Goal: Check status: Check status

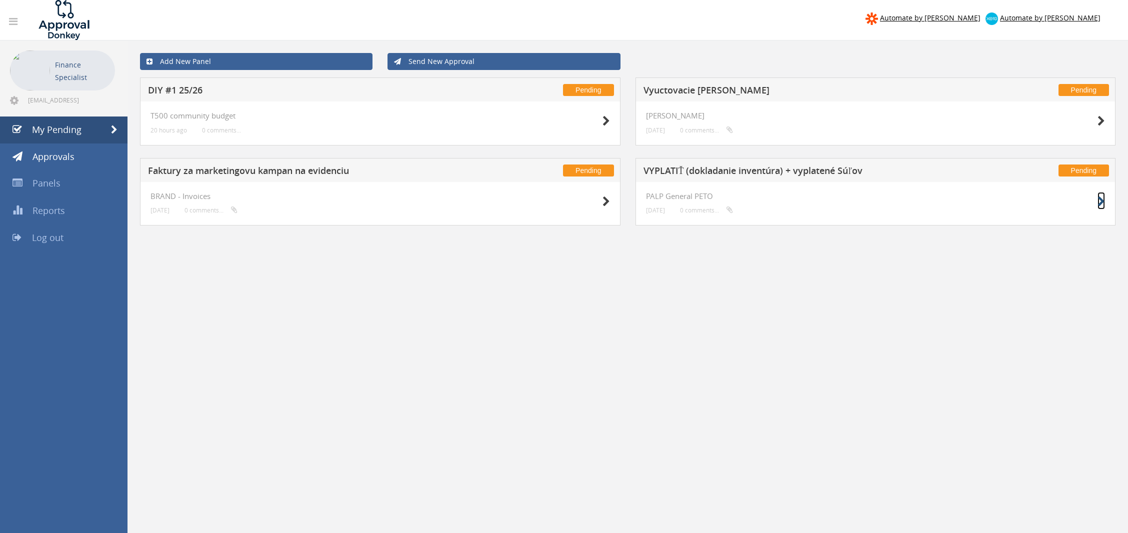
click at [1101, 200] on icon at bounding box center [1100, 201] width 7 height 10
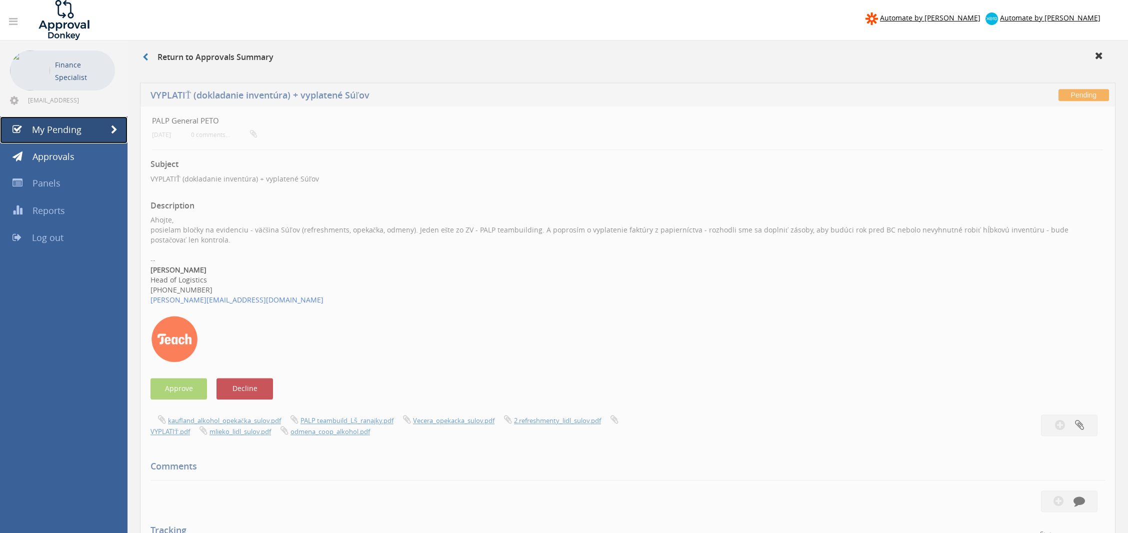
click at [113, 125] on span at bounding box center [114, 129] width 6 height 9
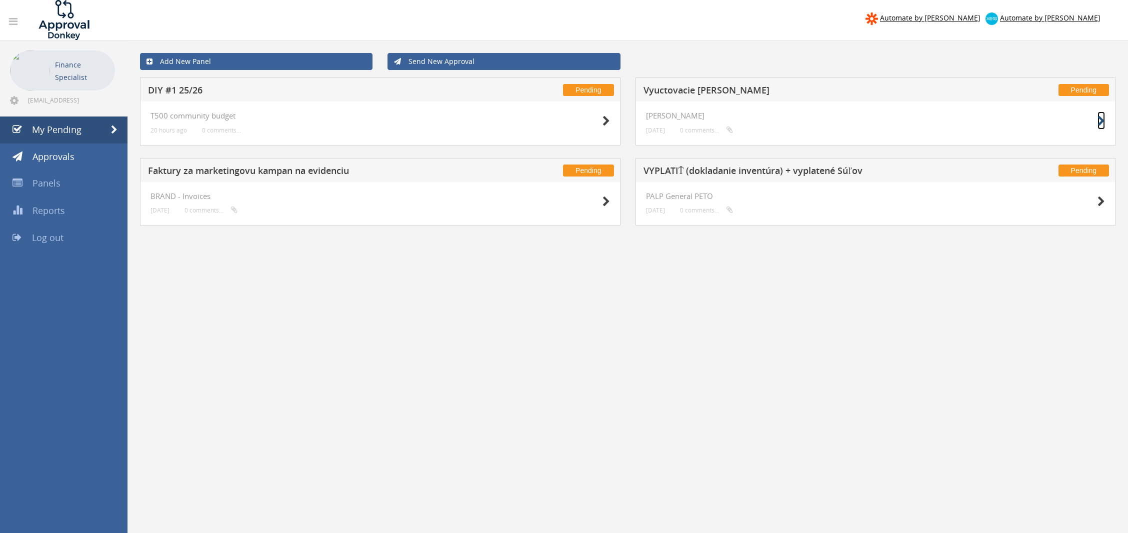
click at [1101, 122] on icon at bounding box center [1100, 121] width 7 height 10
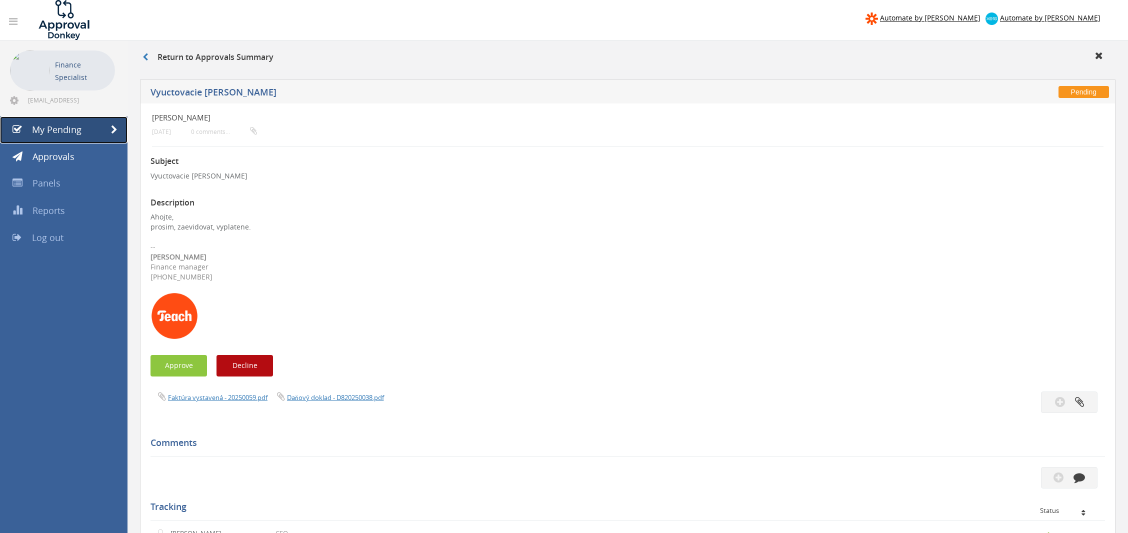
click at [111, 128] on span at bounding box center [114, 129] width 6 height 9
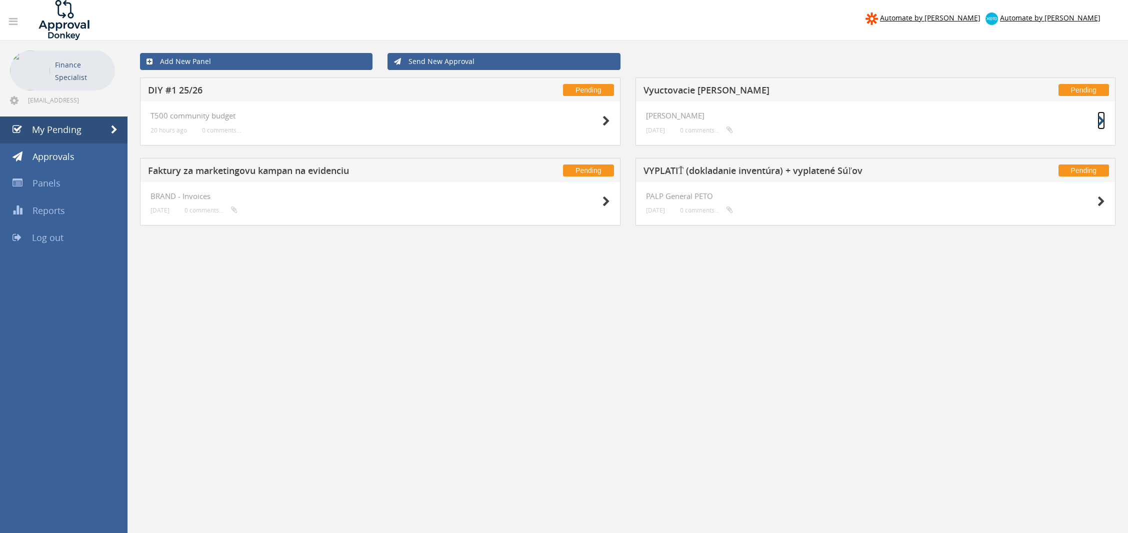
click at [1100, 123] on icon at bounding box center [1100, 121] width 7 height 10
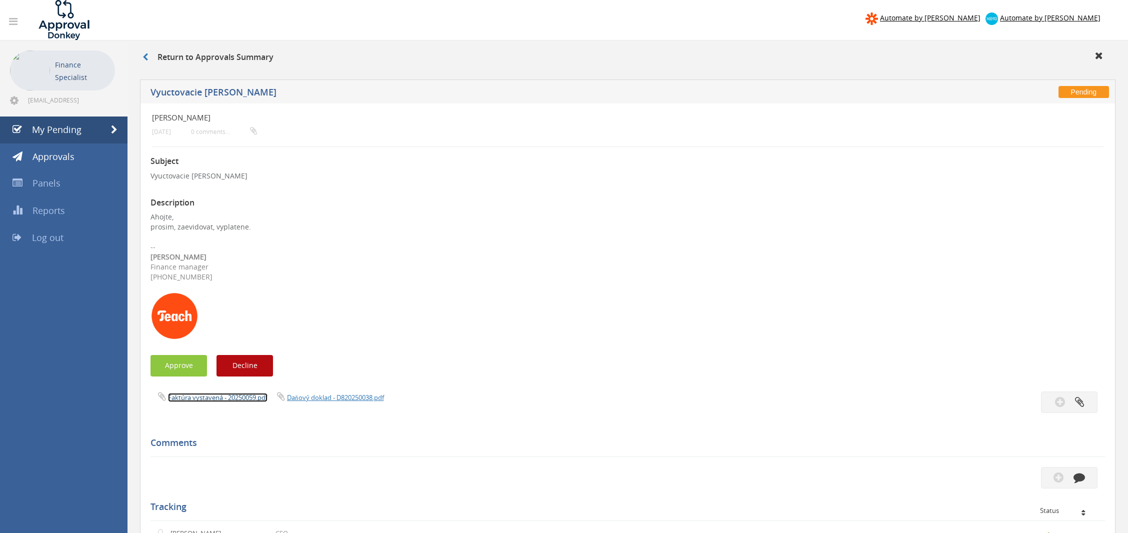
click at [253, 396] on link "Faktúra vystavená - 20250059.pdf" at bounding box center [217, 397] width 99 height 9
click at [316, 396] on link "Daňový doklad - D820250038.pdf" at bounding box center [335, 397] width 97 height 9
click at [115, 130] on span at bounding box center [114, 129] width 6 height 9
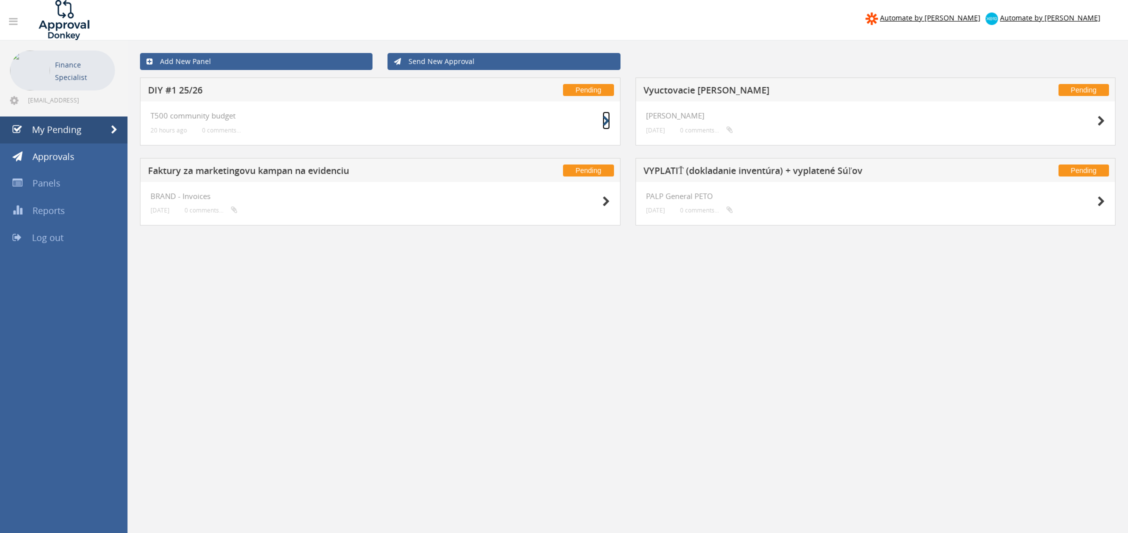
click at [605, 120] on icon at bounding box center [605, 121] width 7 height 10
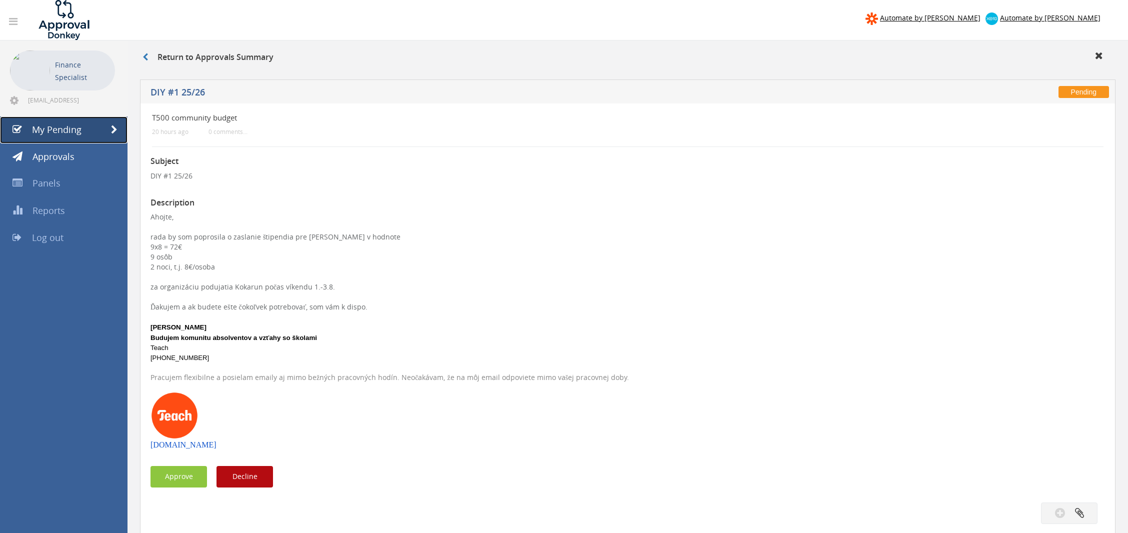
click at [116, 127] on span at bounding box center [114, 129] width 6 height 9
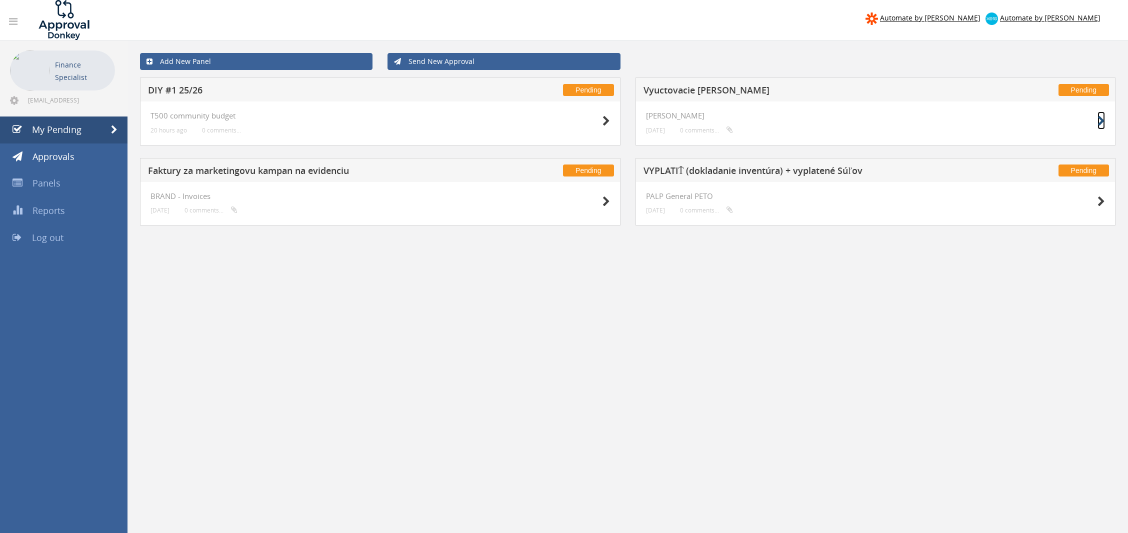
click at [1102, 117] on icon at bounding box center [1100, 121] width 7 height 10
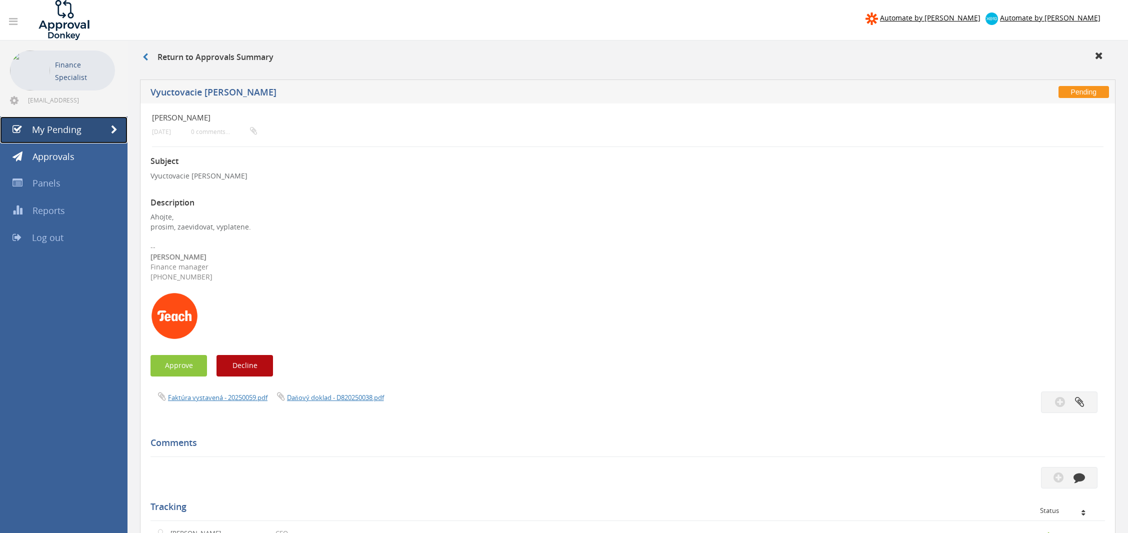
click at [112, 127] on span at bounding box center [114, 129] width 6 height 9
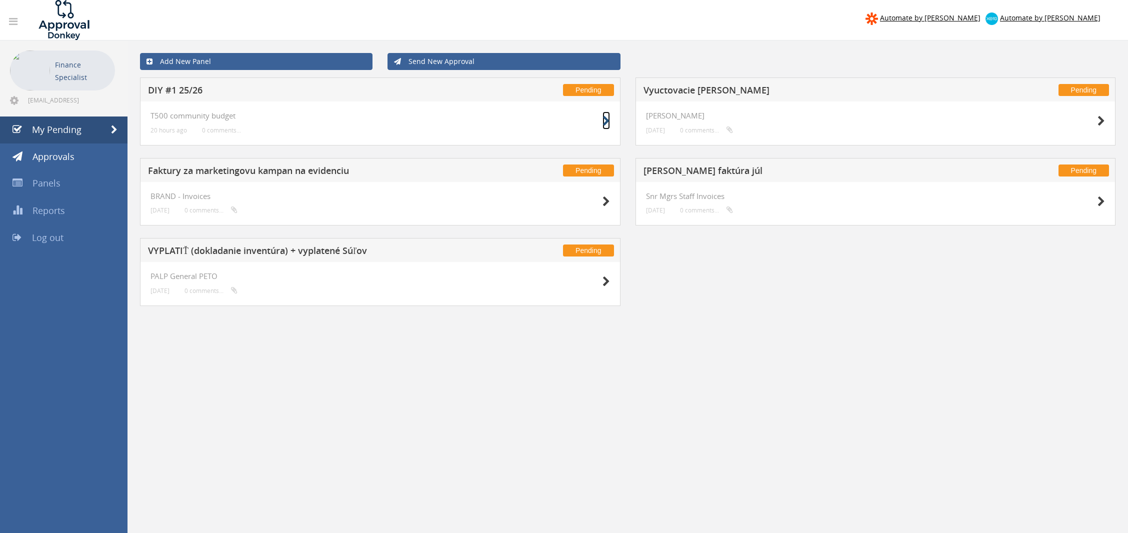
click at [605, 124] on icon at bounding box center [605, 121] width 7 height 10
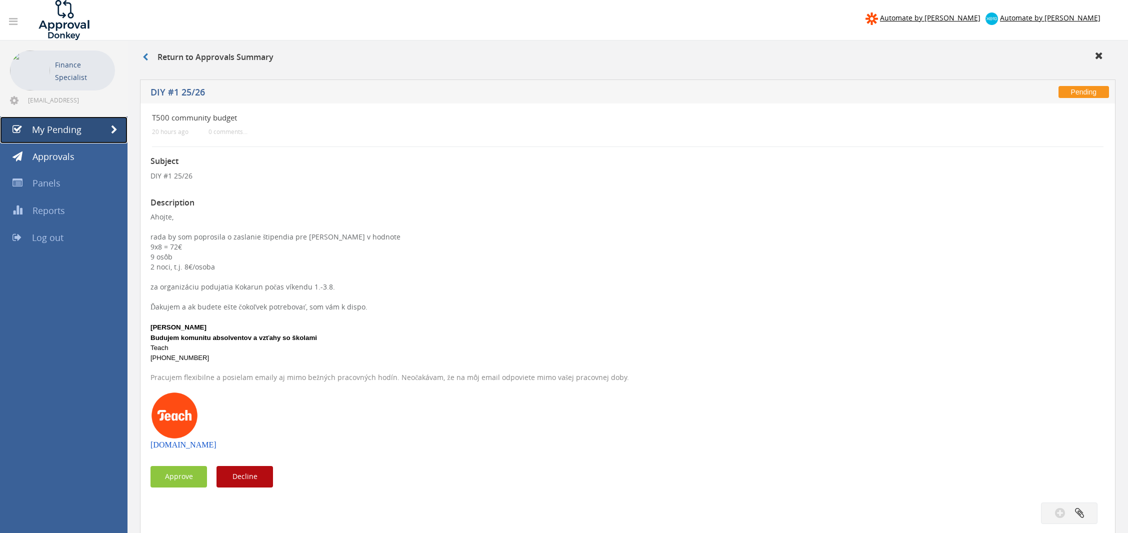
click at [116, 125] on span at bounding box center [114, 129] width 6 height 9
